Goal: Task Accomplishment & Management: Use online tool/utility

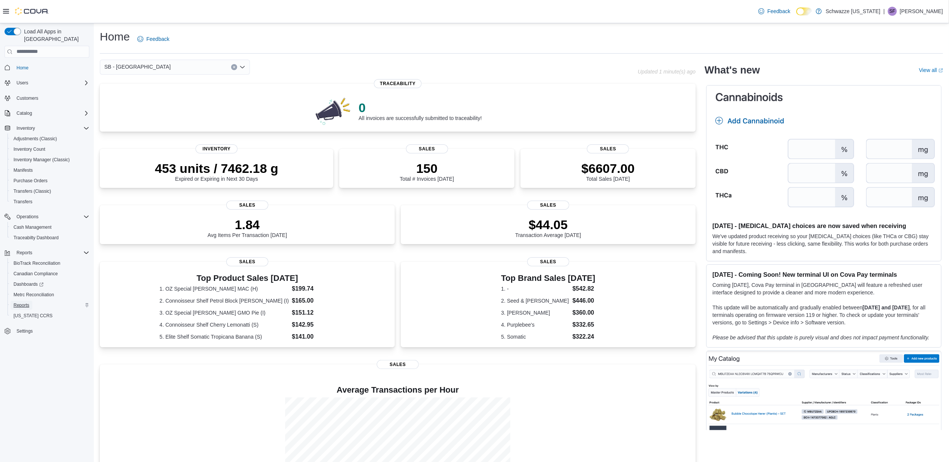
click at [27, 303] on span "Reports" at bounding box center [22, 306] width 16 height 6
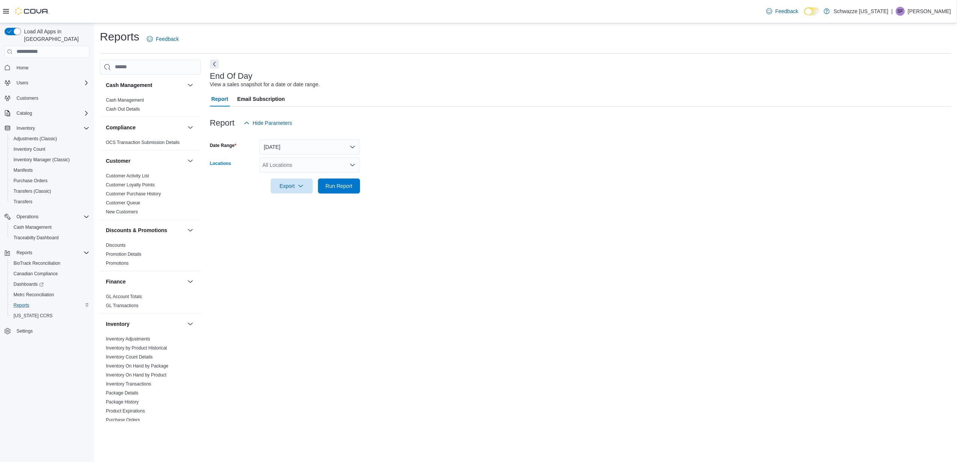
click at [335, 161] on div "All Locations" at bounding box center [309, 165] width 101 height 15
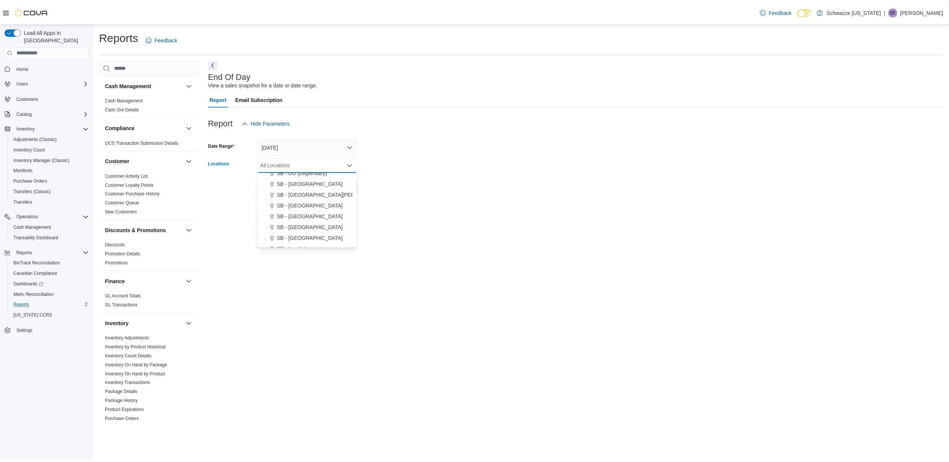
scroll to position [200, 0]
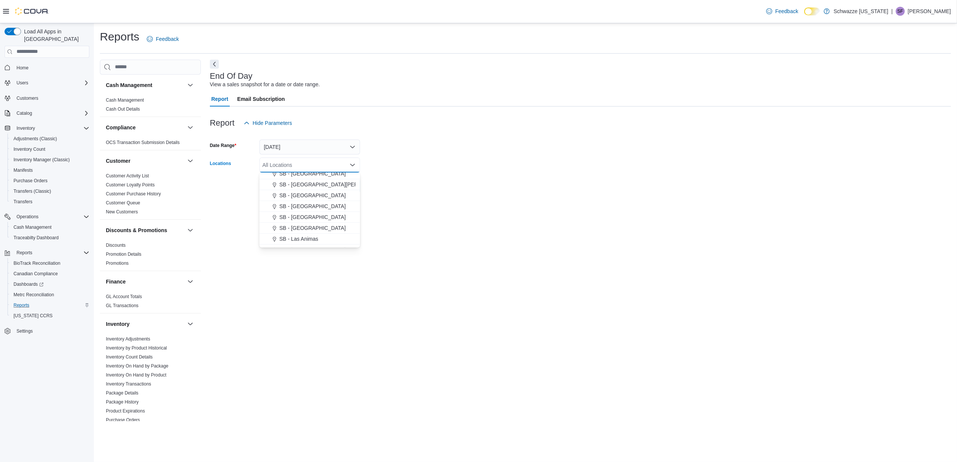
drag, startPoint x: 311, startPoint y: 193, endPoint x: 435, endPoint y: 169, distance: 126.2
click at [317, 191] on button "SB - [GEOGRAPHIC_DATA]" at bounding box center [309, 195] width 101 height 11
click at [437, 167] on form "Date Range [DATE] Locations SB - [GEOGRAPHIC_DATA] Combo box. Selected. SB - [G…" at bounding box center [580, 162] width 741 height 63
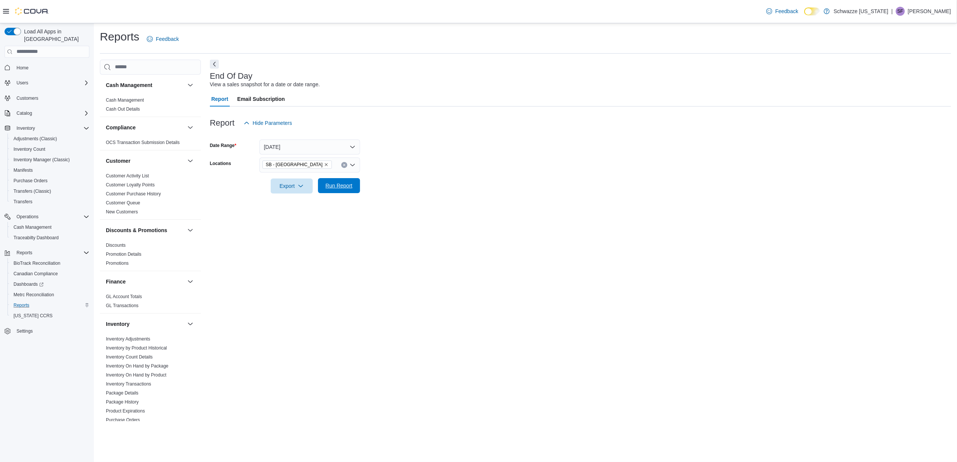
click at [338, 187] on span "Run Report" at bounding box center [338, 186] width 27 height 8
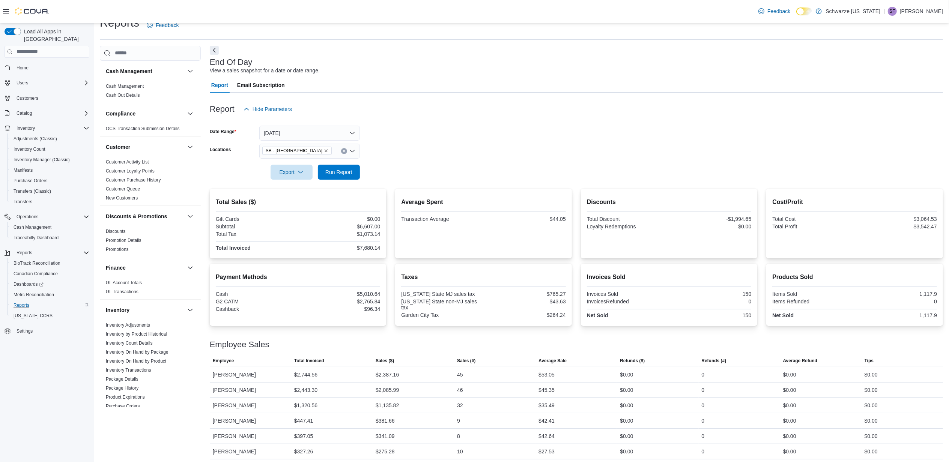
scroll to position [18, 0]
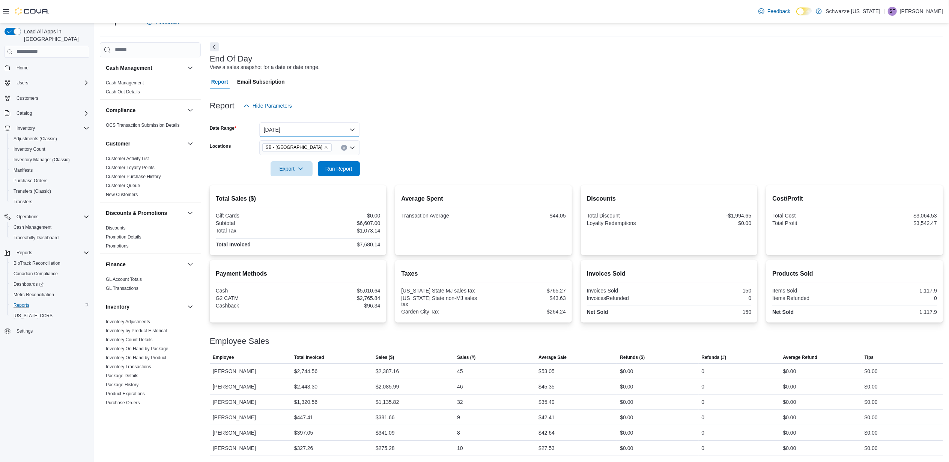
click at [336, 131] on button "[DATE]" at bounding box center [309, 129] width 101 height 15
click at [312, 142] on span "Custom Date" at bounding box center [314, 144] width 86 height 9
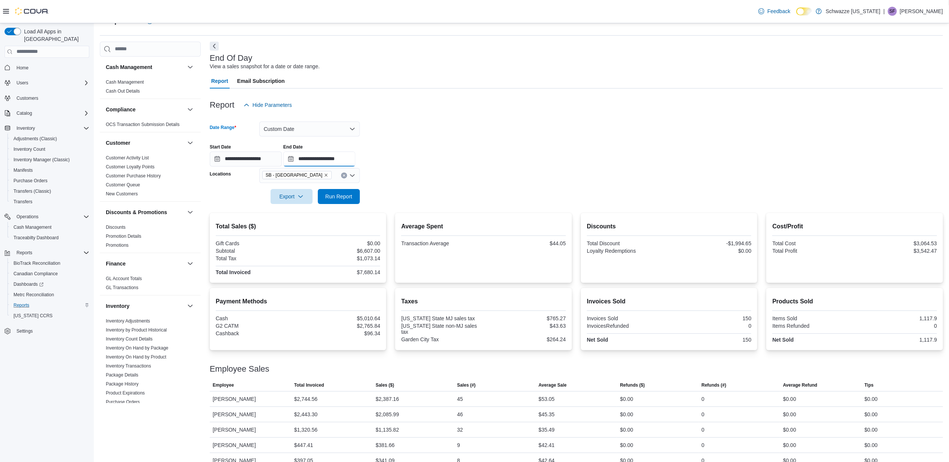
click at [356, 161] on input "**********" at bounding box center [319, 159] width 72 height 15
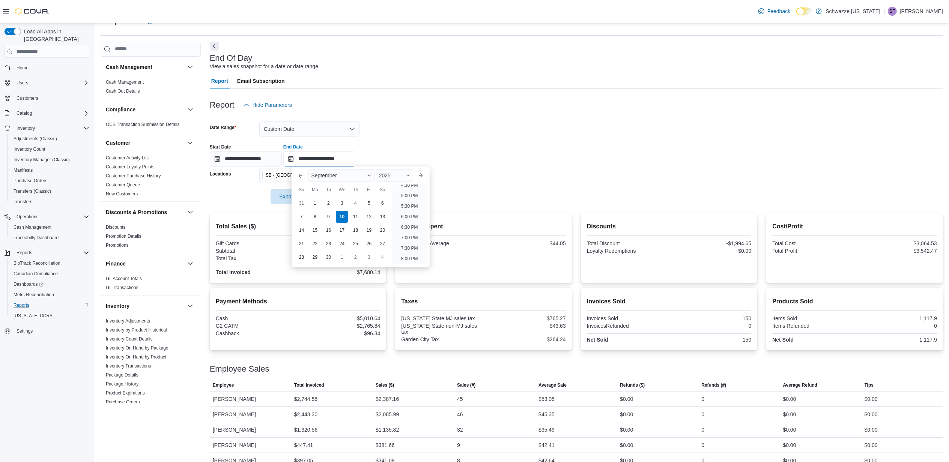
scroll to position [326, 0]
click at [411, 198] on li "4:00 PM" at bounding box center [409, 200] width 23 height 9
type input "**********"
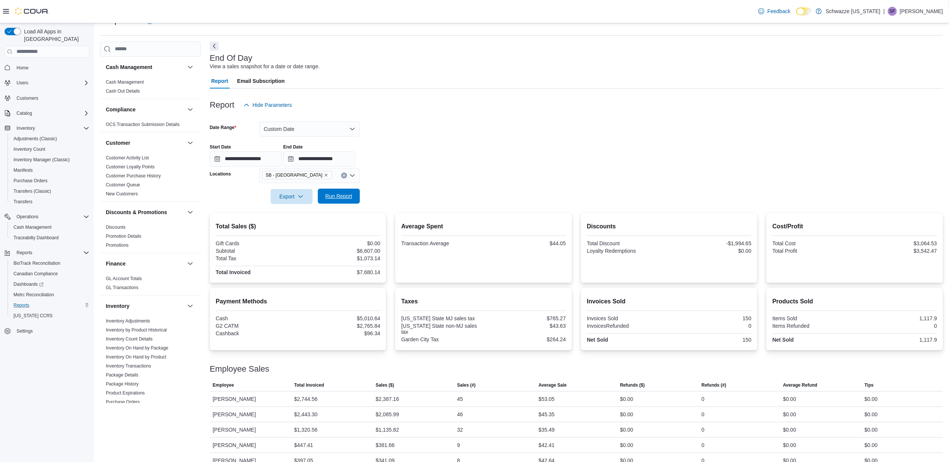
click at [350, 197] on span "Run Report" at bounding box center [338, 197] width 27 height 8
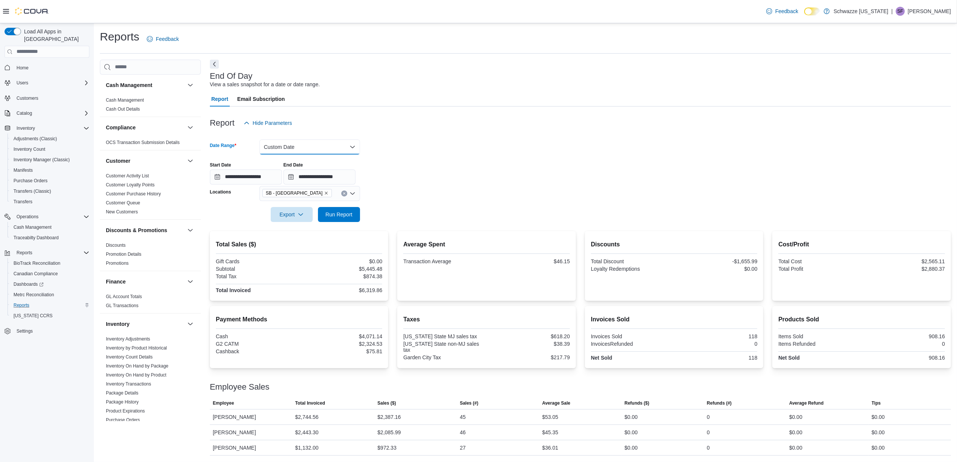
click at [342, 152] on button "Custom Date" at bounding box center [309, 147] width 101 height 15
drag, startPoint x: 289, startPoint y: 175, endPoint x: 362, endPoint y: 172, distance: 73.6
click at [294, 174] on span "[DATE]" at bounding box center [314, 177] width 86 height 9
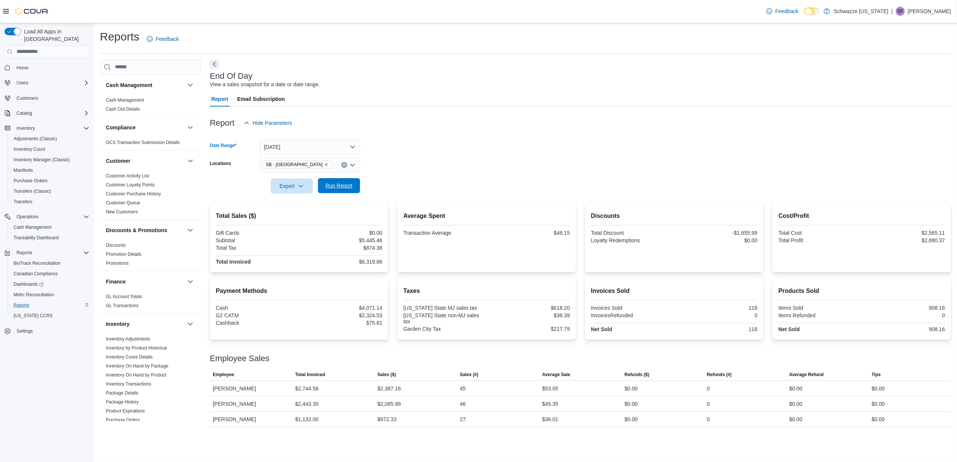
click at [358, 185] on button "Run Report" at bounding box center [339, 185] width 42 height 15
